Goal: Task Accomplishment & Management: Complete application form

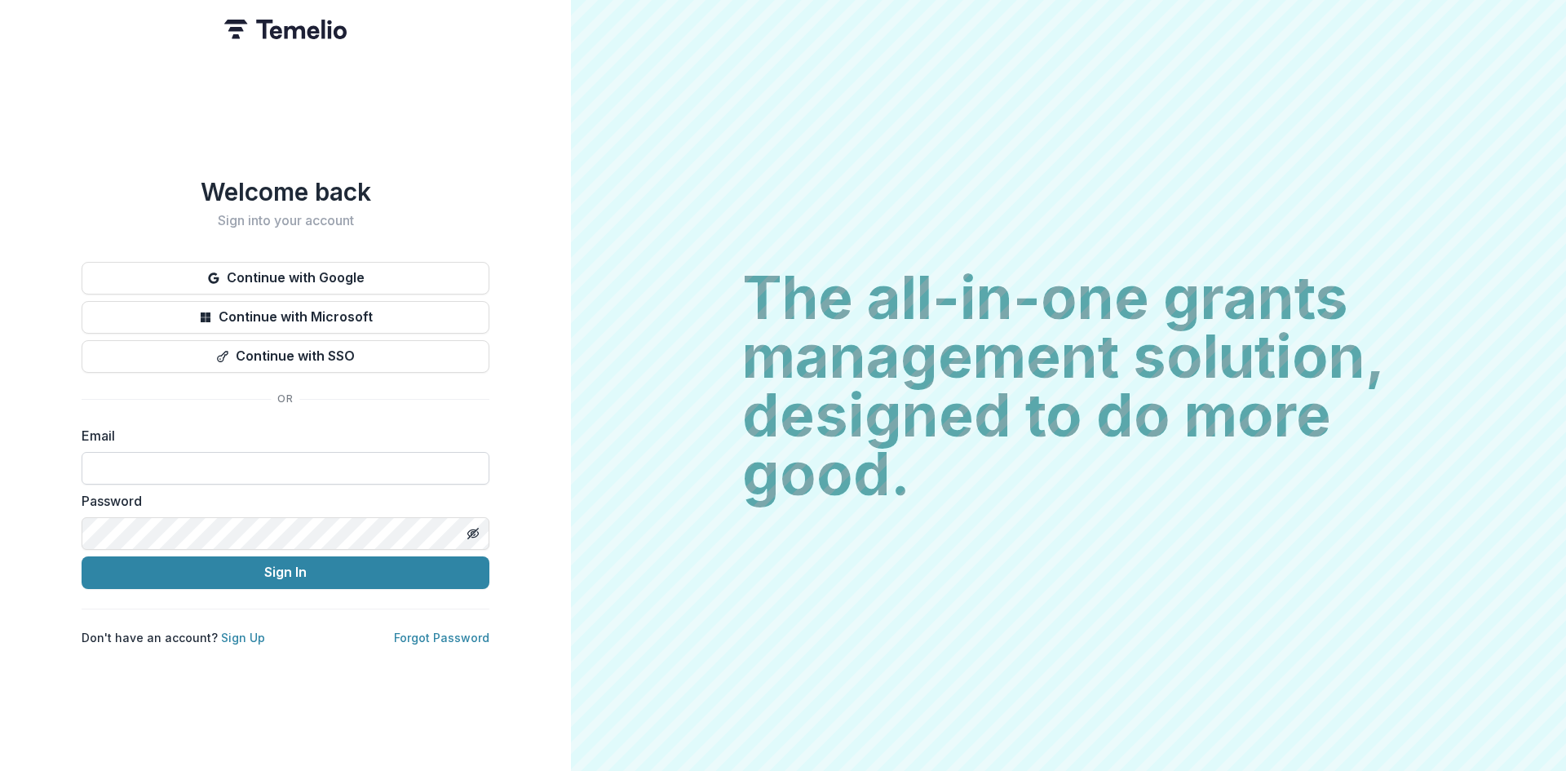
click at [336, 467] on input at bounding box center [286, 468] width 408 height 33
type input "**********"
click at [272, 574] on button "Sign In" at bounding box center [286, 572] width 408 height 33
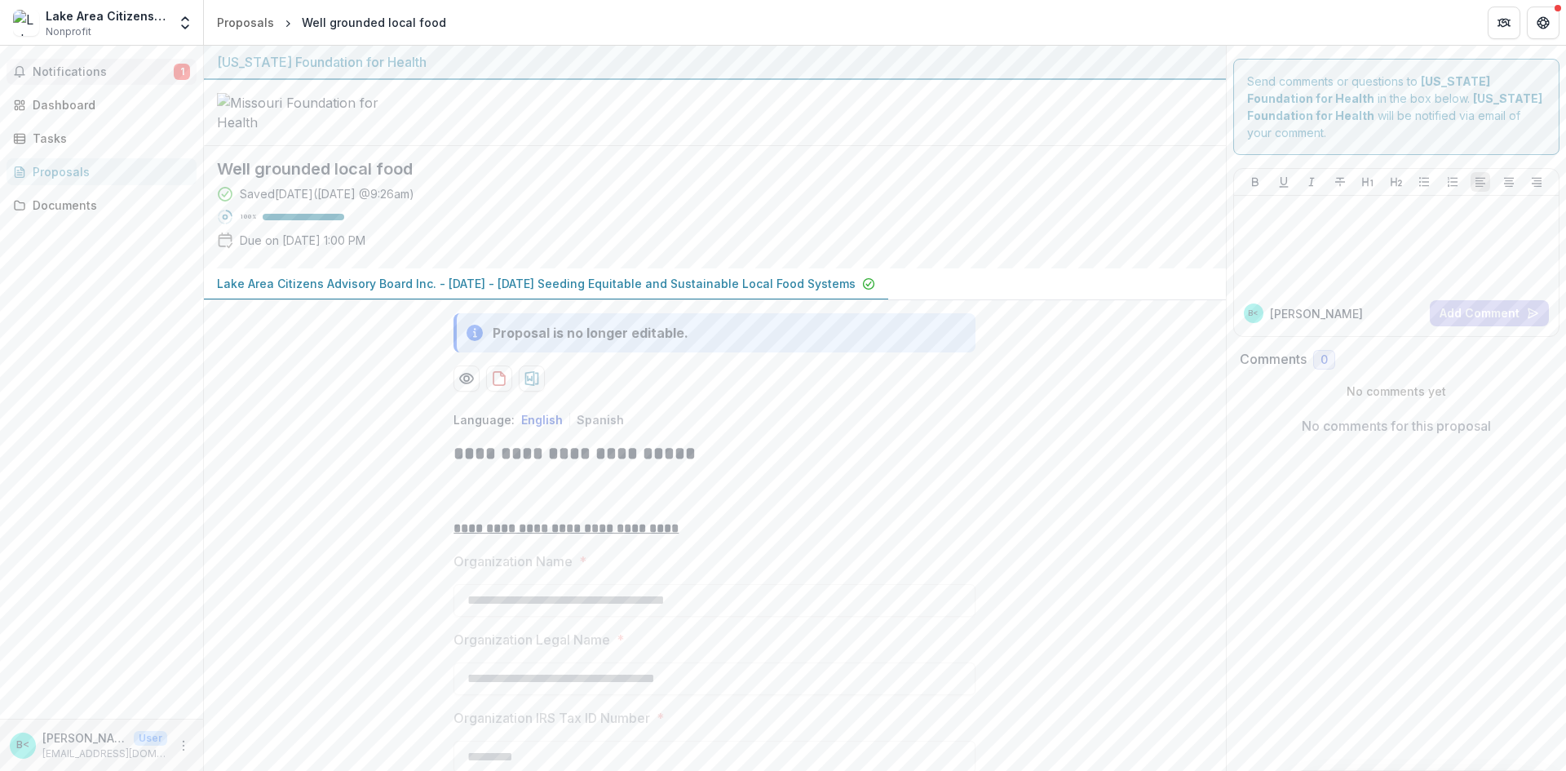
click at [100, 70] on span "Notifications" at bounding box center [103, 72] width 141 height 14
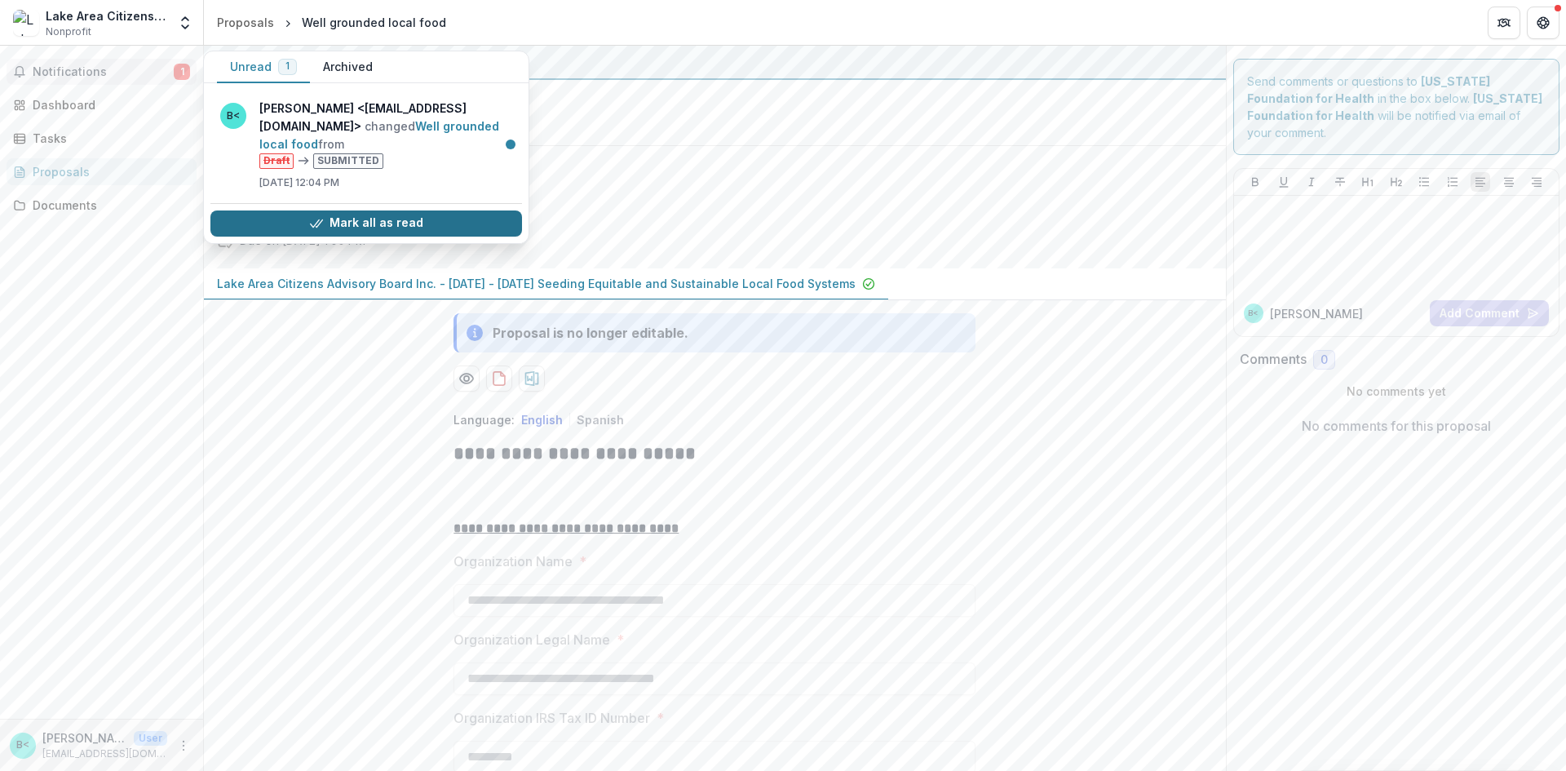
click at [414, 221] on button "Mark all as read" at bounding box center [366, 223] width 312 height 26
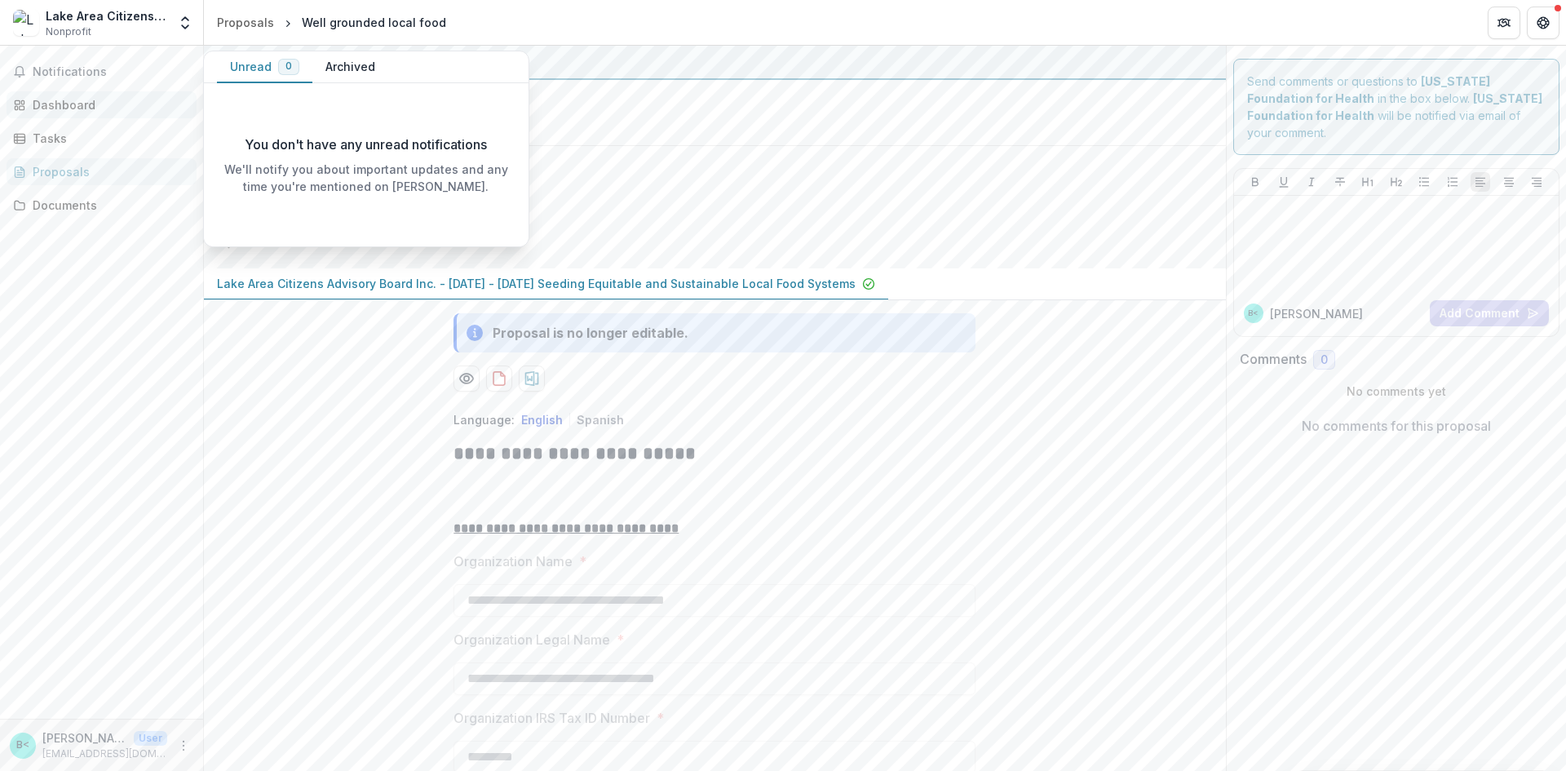
click at [105, 106] on div "Dashboard" at bounding box center [108, 104] width 151 height 17
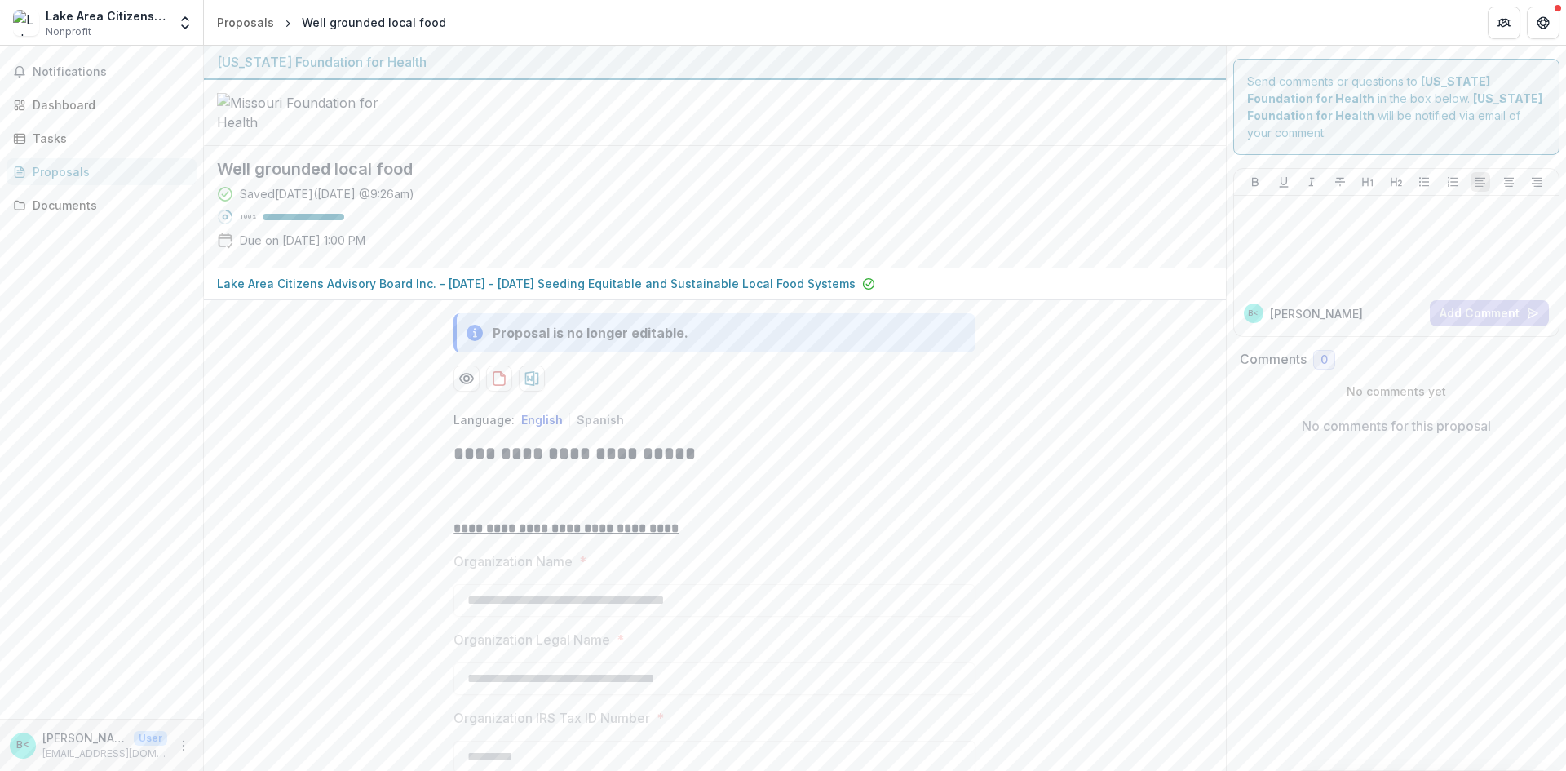
click at [736, 292] on p "Lake Area Citizens Advisory Board Inc. - [DATE] - [DATE] Seeding Equitable and …" at bounding box center [536, 283] width 639 height 17
click at [734, 292] on p "Lake Area Citizens Advisory Board Inc. - [DATE] - [DATE] Seeding Equitable and …" at bounding box center [536, 283] width 639 height 17
click at [1344, 207] on div at bounding box center [1397, 243] width 312 height 82
click at [1474, 300] on button "Add Comment" at bounding box center [1489, 313] width 119 height 26
